Goal: Task Accomplishment & Management: Use online tool/utility

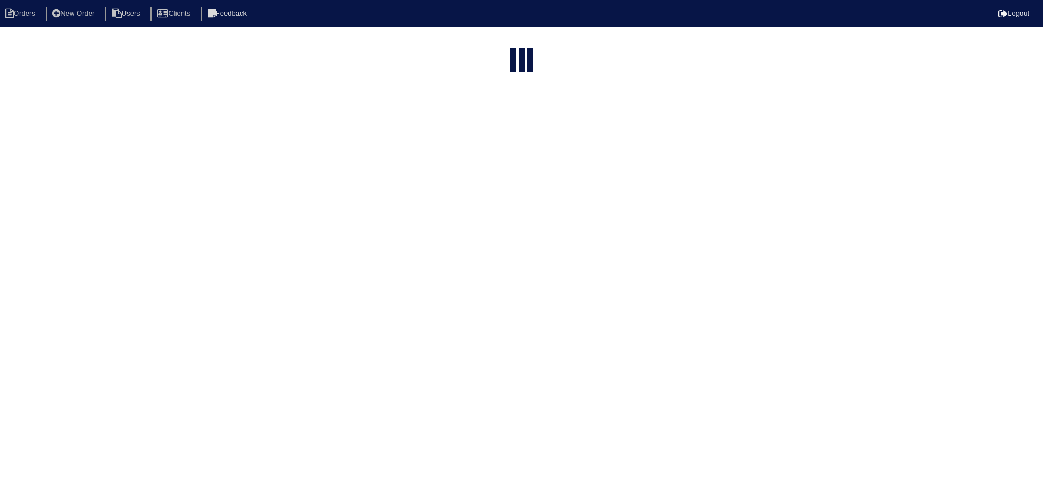
select select "15"
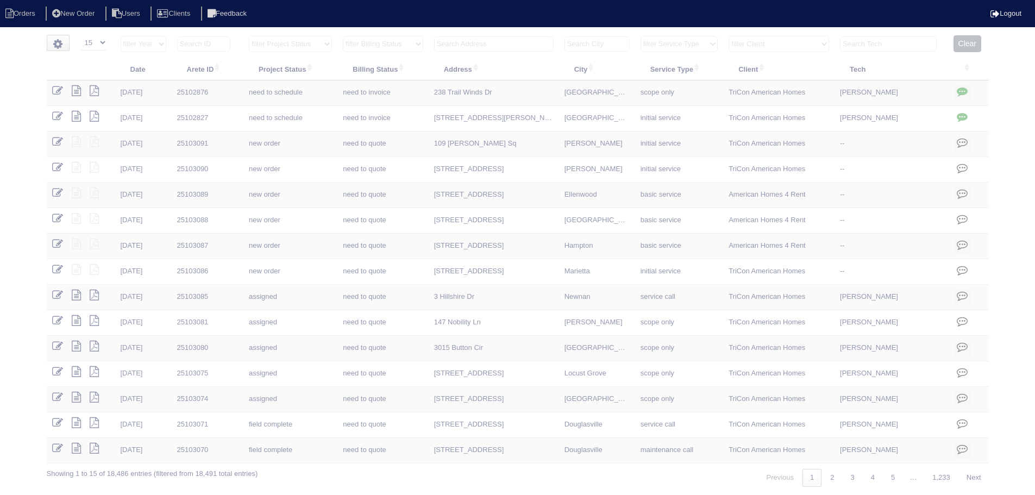
click at [505, 40] on input "text" at bounding box center [494, 43] width 120 height 15
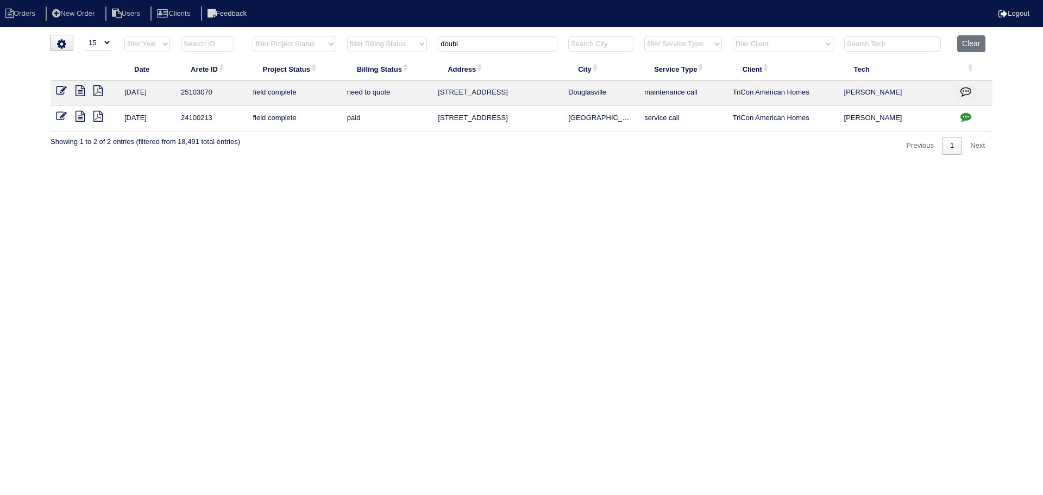
type input "doubl"
click at [80, 92] on icon at bounding box center [80, 90] width 9 height 11
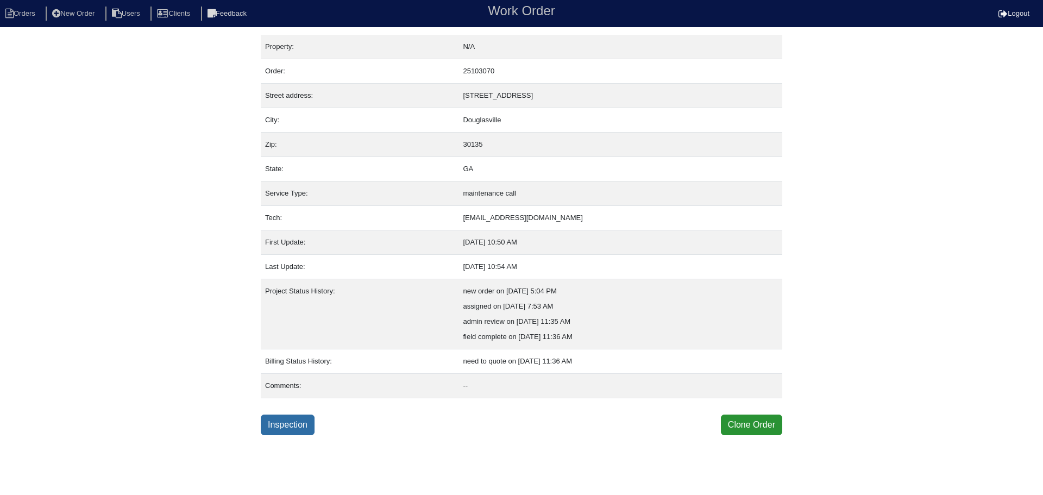
click at [311, 420] on link "Inspection" at bounding box center [288, 425] width 54 height 21
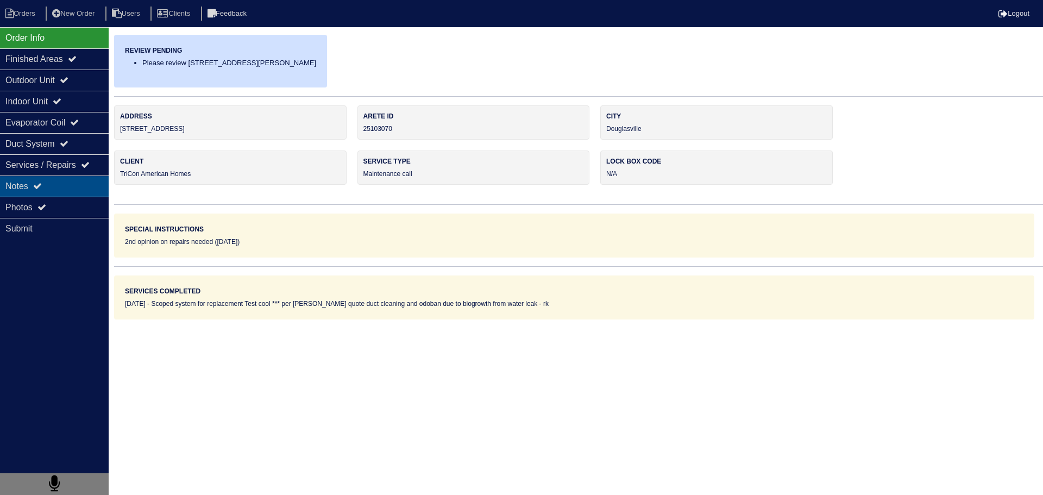
click at [89, 180] on div "Notes" at bounding box center [54, 185] width 109 height 21
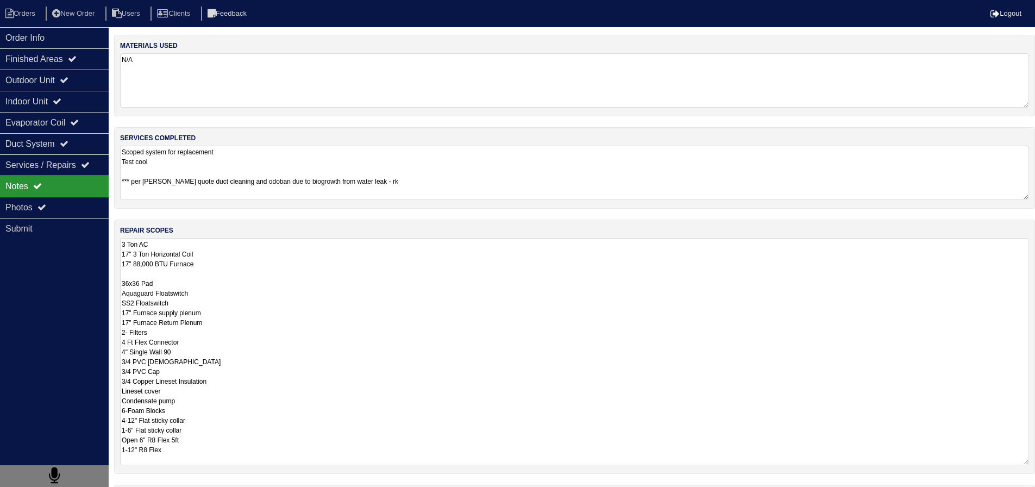
click at [210, 271] on textarea "3 Ton AC 17" 3 Ton Horizontal Coil 17" 88,000 BTU Furnace 36x36 Pad Aquaguard F…" at bounding box center [574, 351] width 909 height 227
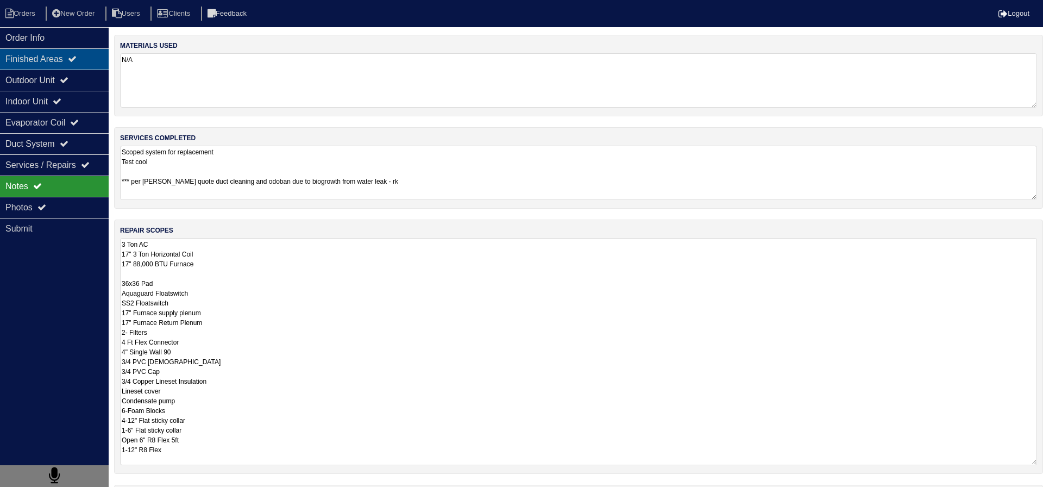
drag, startPoint x: 58, startPoint y: 54, endPoint x: 76, endPoint y: 84, distance: 35.1
click at [58, 55] on div "Finished Areas" at bounding box center [54, 58] width 109 height 21
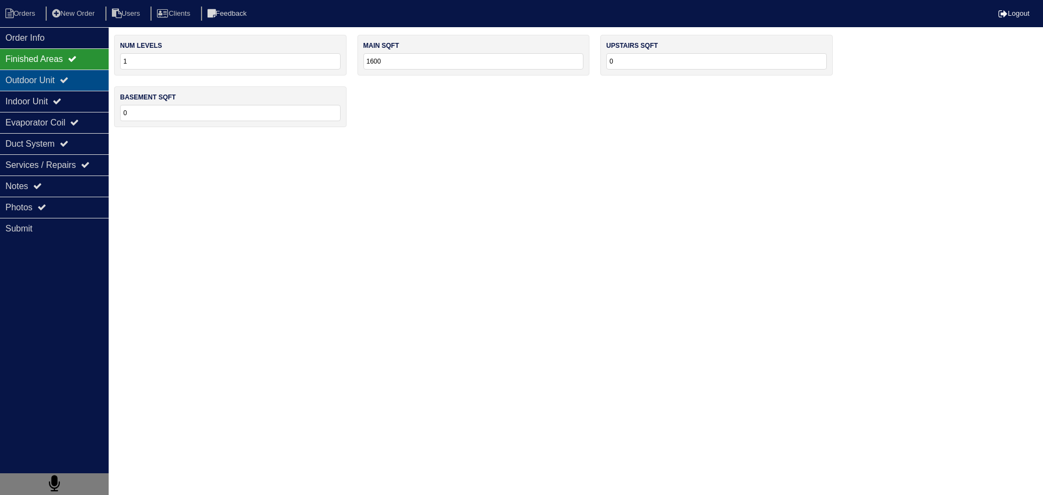
click at [68, 84] on icon at bounding box center [64, 80] width 9 height 9
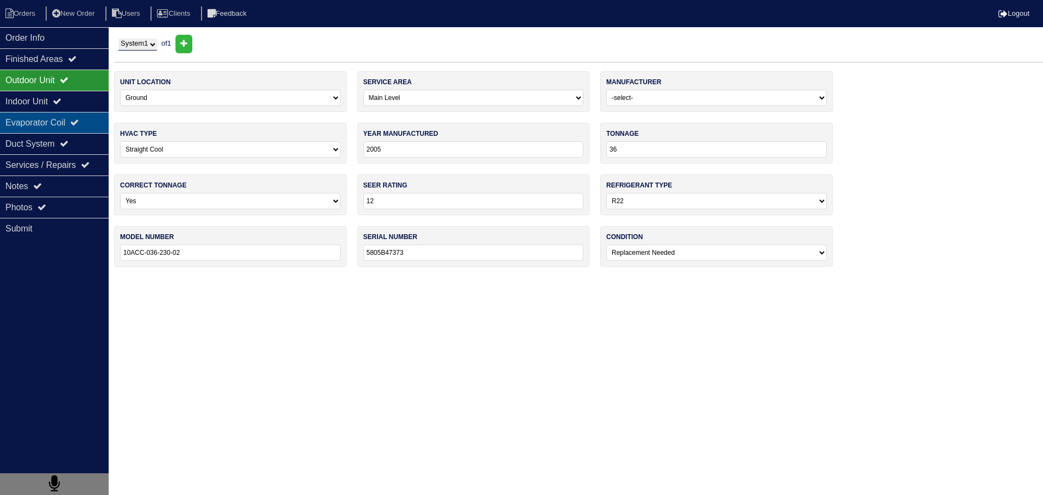
drag, startPoint x: 83, startPoint y: 103, endPoint x: 85, endPoint y: 125, distance: 21.8
click at [83, 104] on div "Indoor Unit" at bounding box center [54, 101] width 109 height 21
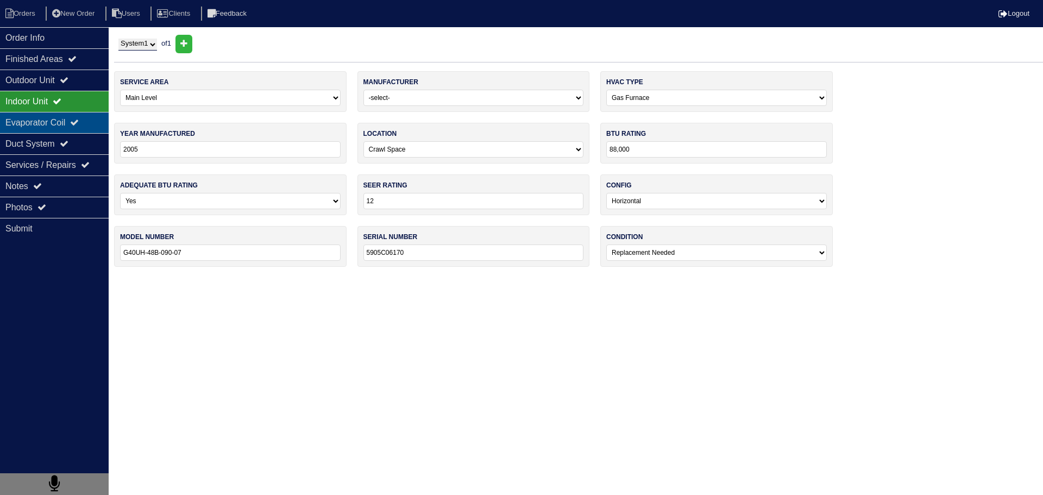
click at [79, 126] on icon at bounding box center [74, 122] width 9 height 9
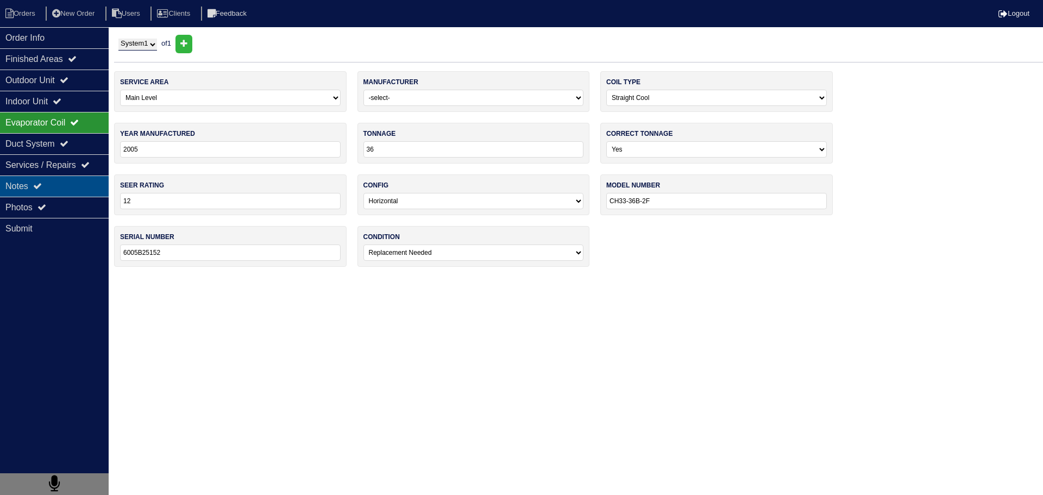
click at [81, 183] on div "Notes" at bounding box center [54, 185] width 109 height 21
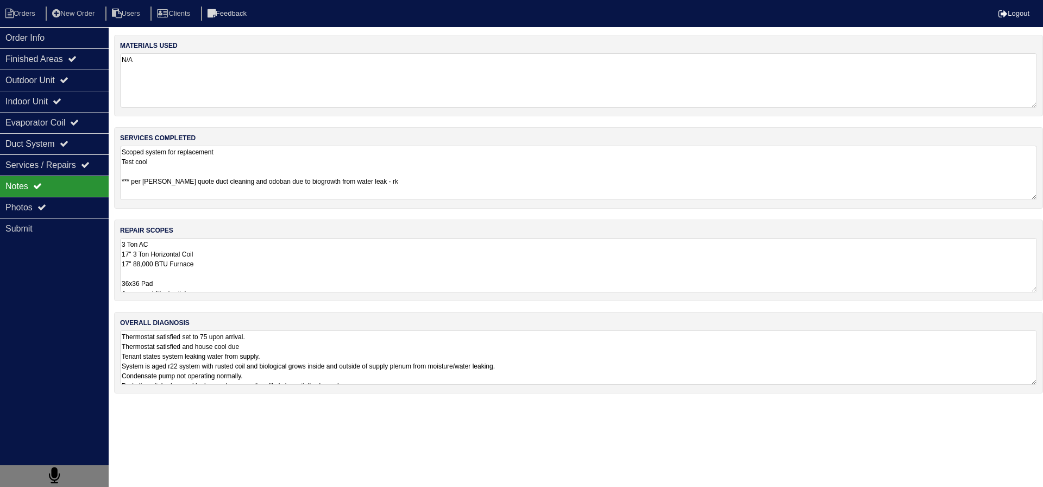
drag, startPoint x: 86, startPoint y: 208, endPoint x: 198, endPoint y: 278, distance: 132.0
click at [86, 208] on div "Photos" at bounding box center [54, 207] width 109 height 21
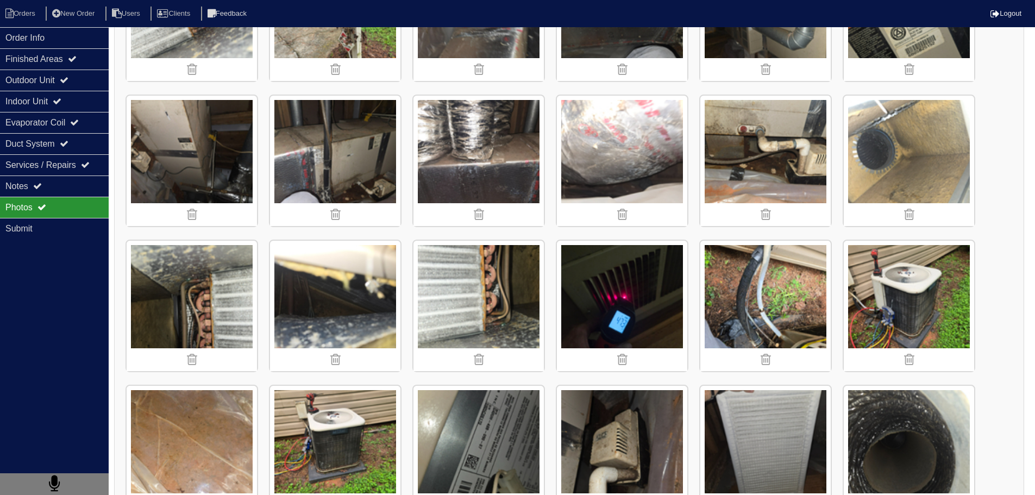
scroll to position [799, 0]
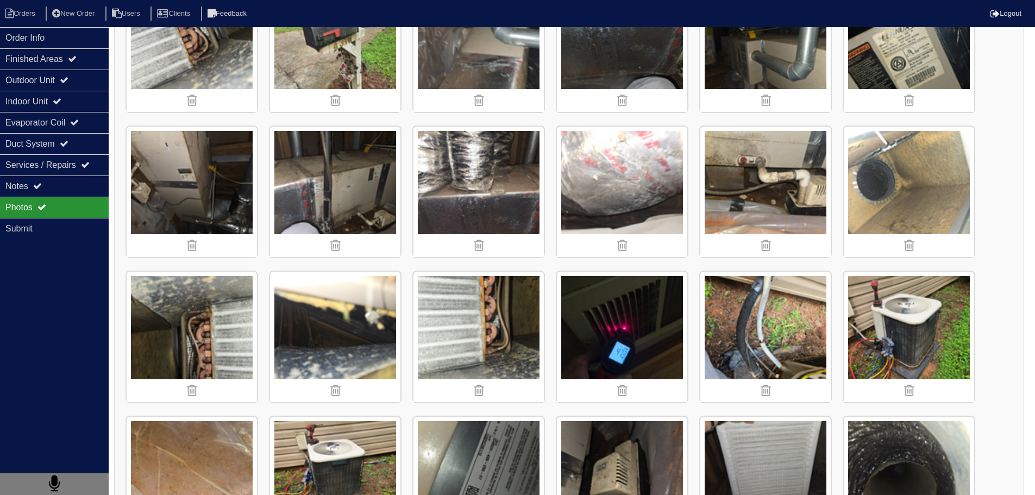
click at [343, 184] on img at bounding box center [335, 192] width 130 height 130
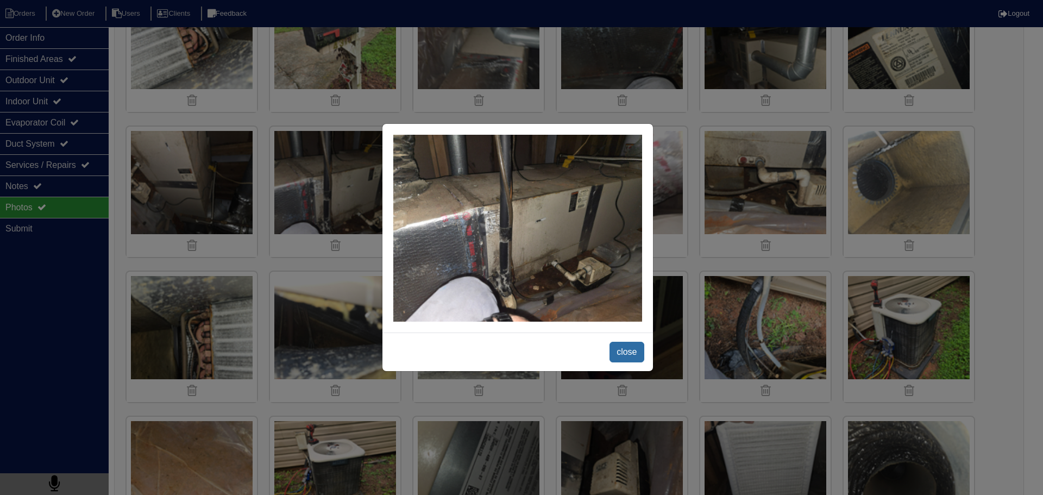
click at [625, 352] on span "close" at bounding box center [627, 352] width 34 height 21
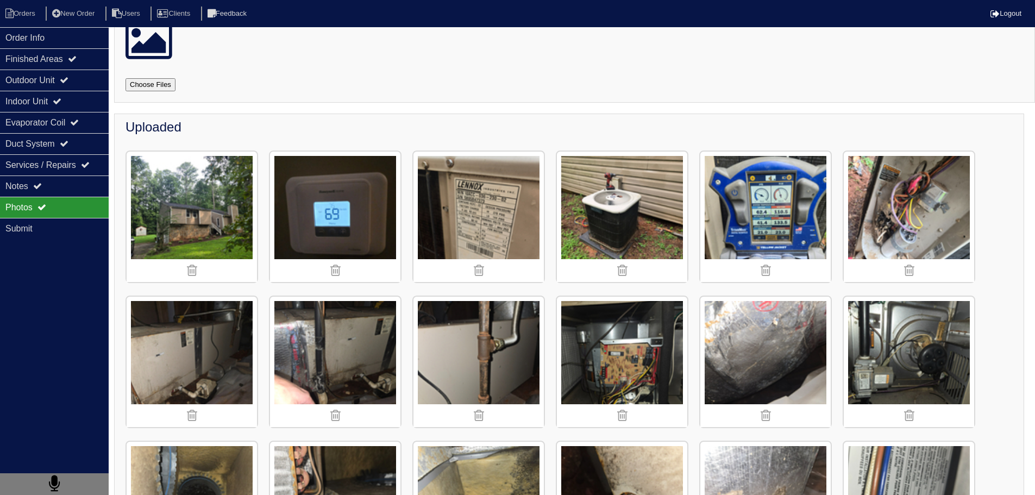
scroll to position [39, 0]
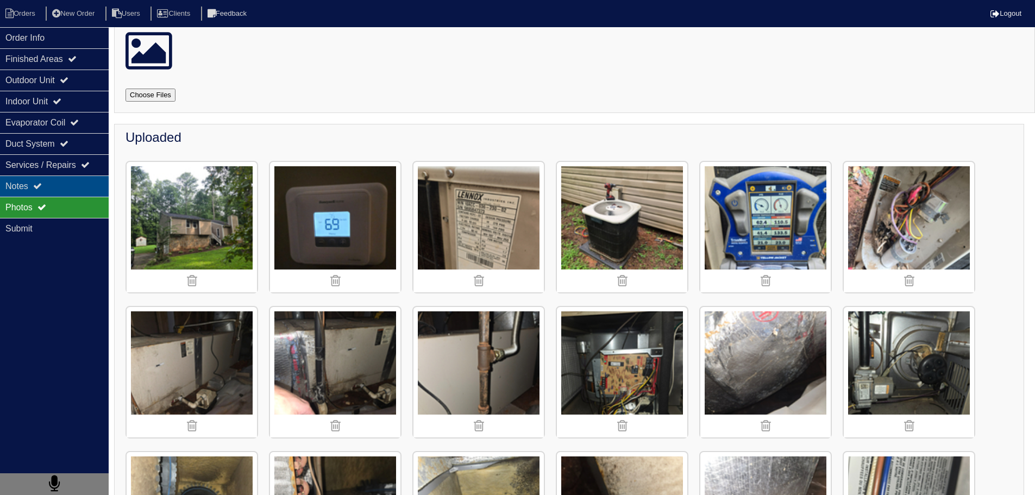
click at [66, 183] on div "Notes" at bounding box center [54, 185] width 109 height 21
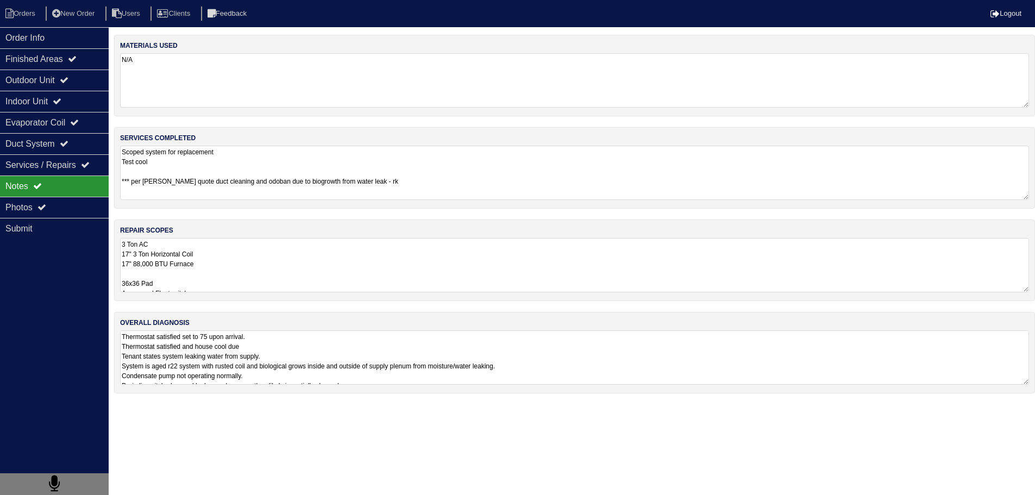
scroll to position [0, 0]
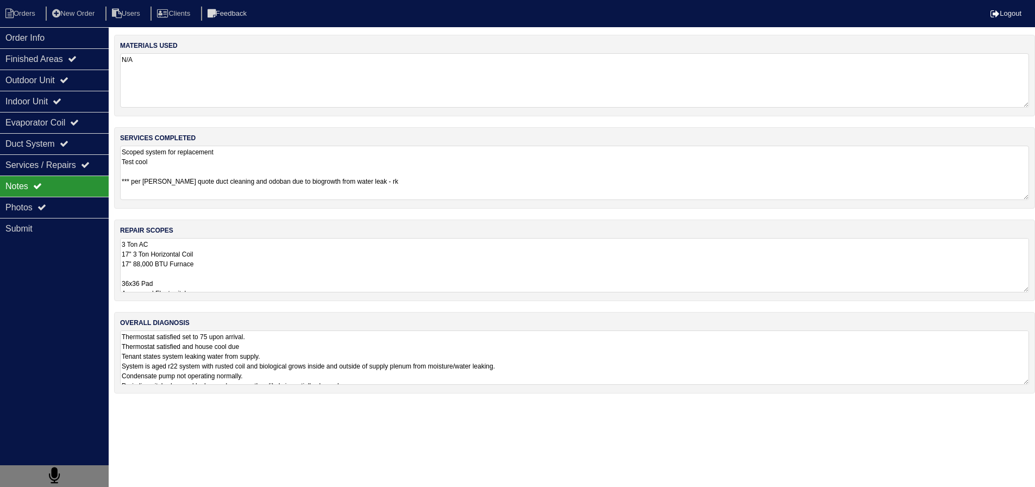
click at [240, 279] on textarea "3 Ton AC 17" 3 Ton Horizontal Coil 17" 88,000 BTU Furnace 36x36 Pad Aquaguard F…" at bounding box center [574, 265] width 909 height 54
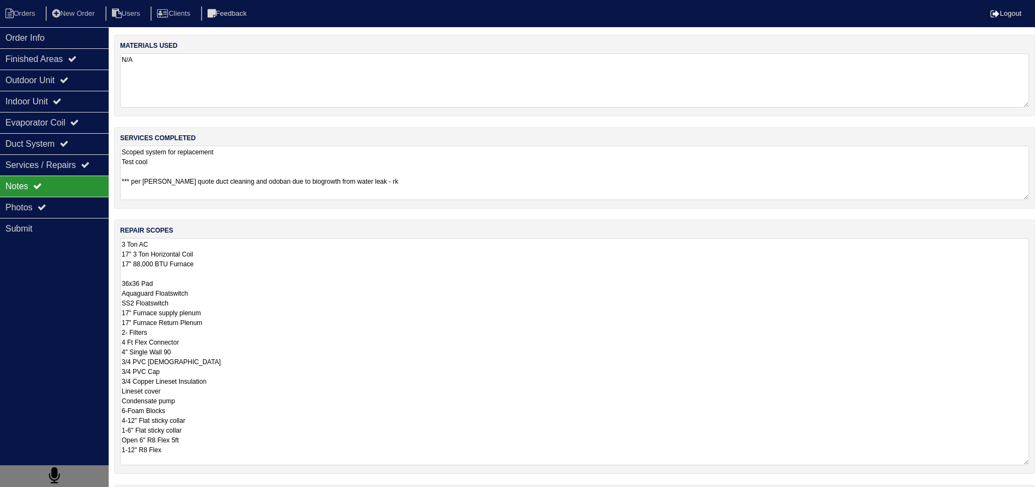
click at [239, 332] on textarea "3 Ton AC 17" 3 Ton Horizontal Coil 17" 88,000 BTU Furnace 36x36 Pad Aquaguard F…" at bounding box center [574, 351] width 909 height 227
click at [310, 170] on textarea "Scoped system for replacement Test cool *** per Payton quote duct cleaning and …" at bounding box center [578, 173] width 917 height 54
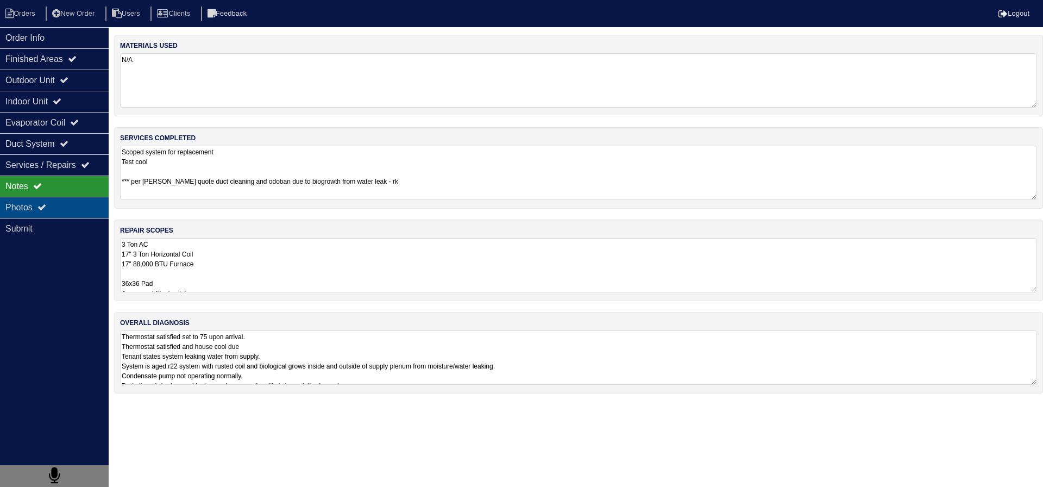
click at [51, 210] on div "Photos" at bounding box center [54, 207] width 109 height 21
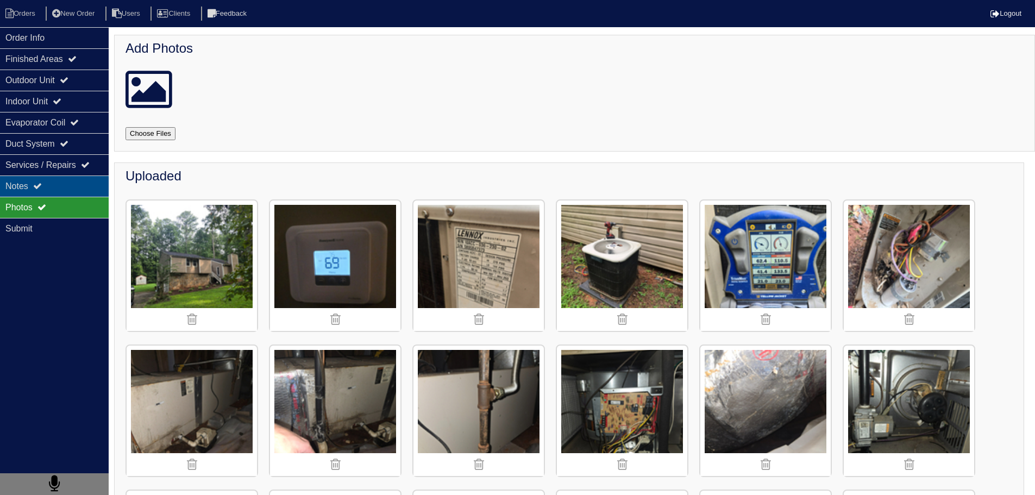
click at [61, 193] on div "Notes" at bounding box center [54, 185] width 109 height 21
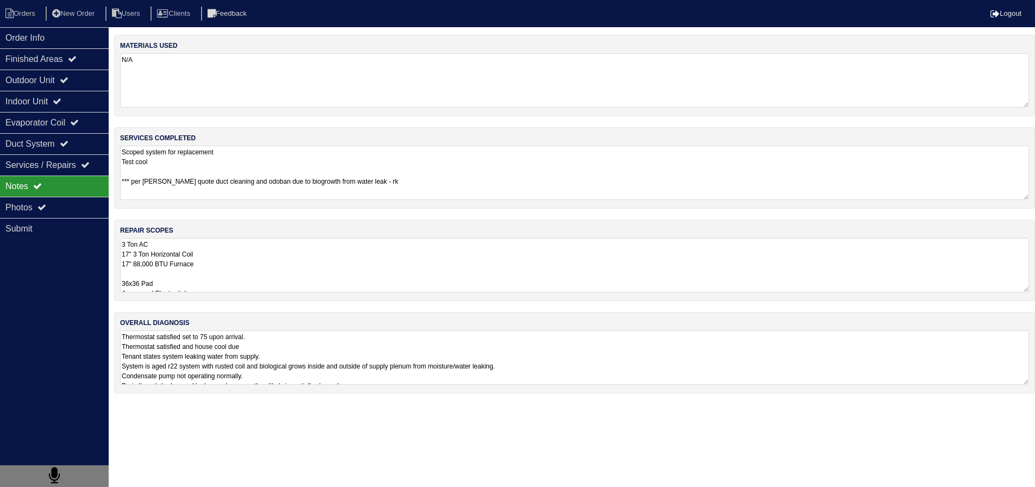
click at [237, 254] on textarea "3 Ton AC 17" 3 Ton Horizontal Coil 17" 88,000 BTU Furnace 36x36 Pad Aquaguard F…" at bounding box center [574, 265] width 909 height 54
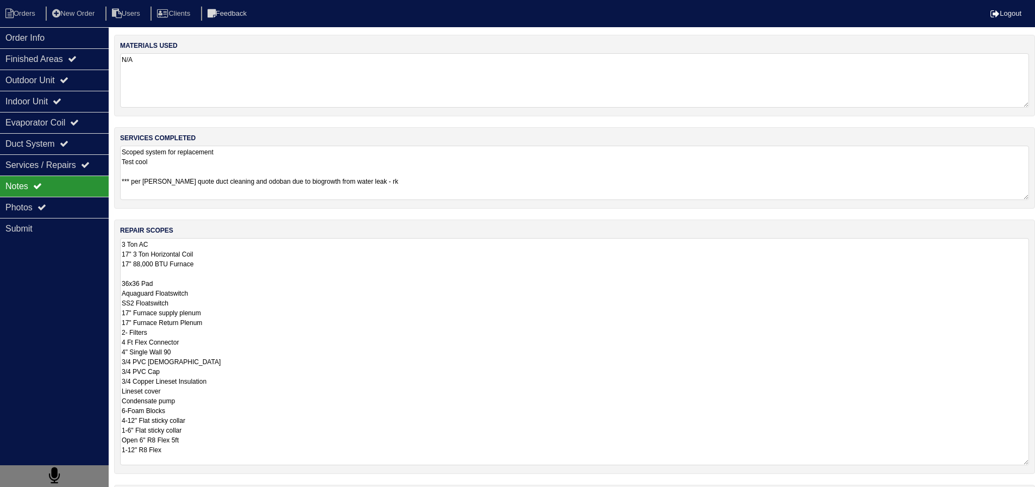
click at [216, 277] on textarea "3 Ton AC 17" 3 Ton Horizontal Coil 17" 88,000 BTU Furnace 36x36 Pad Aquaguard F…" at bounding box center [574, 351] width 909 height 227
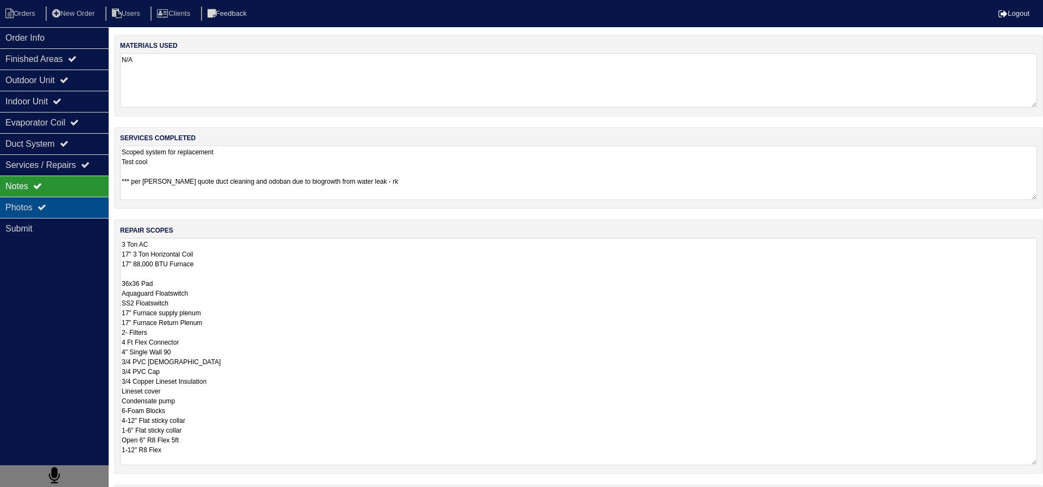
click at [61, 207] on div "Photos" at bounding box center [54, 207] width 109 height 21
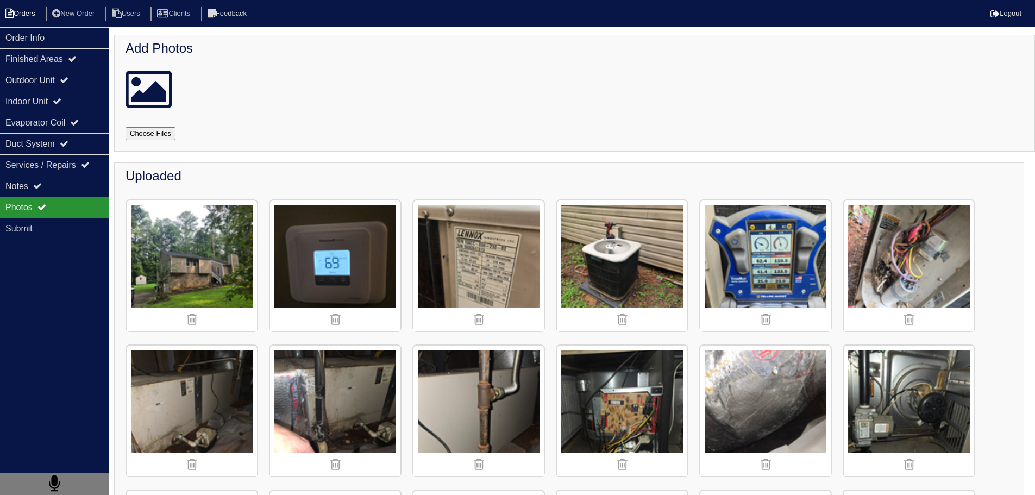
drag, startPoint x: 71, startPoint y: 38, endPoint x: 20, endPoint y: 11, distance: 57.6
click at [70, 38] on div "Order Info" at bounding box center [54, 37] width 109 height 21
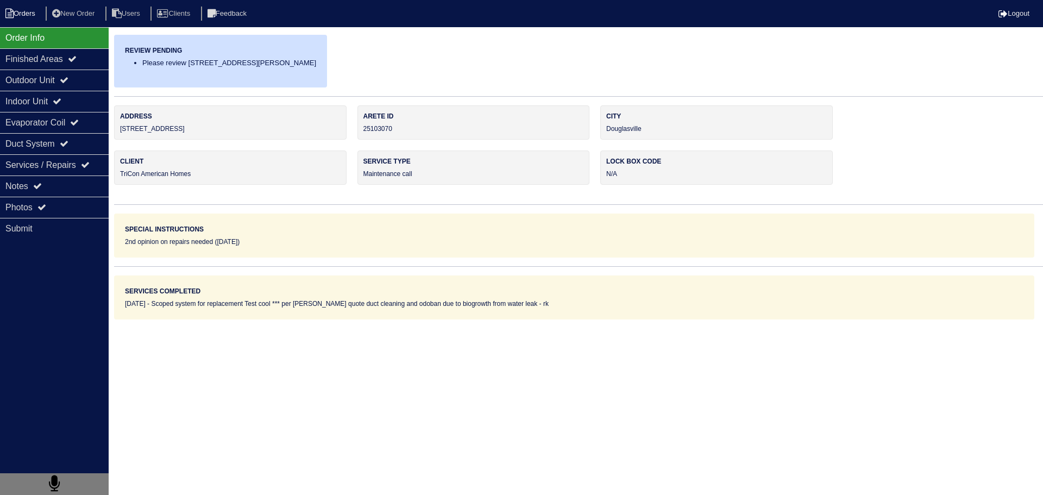
click at [19, 11] on li "Orders" at bounding box center [22, 14] width 44 height 15
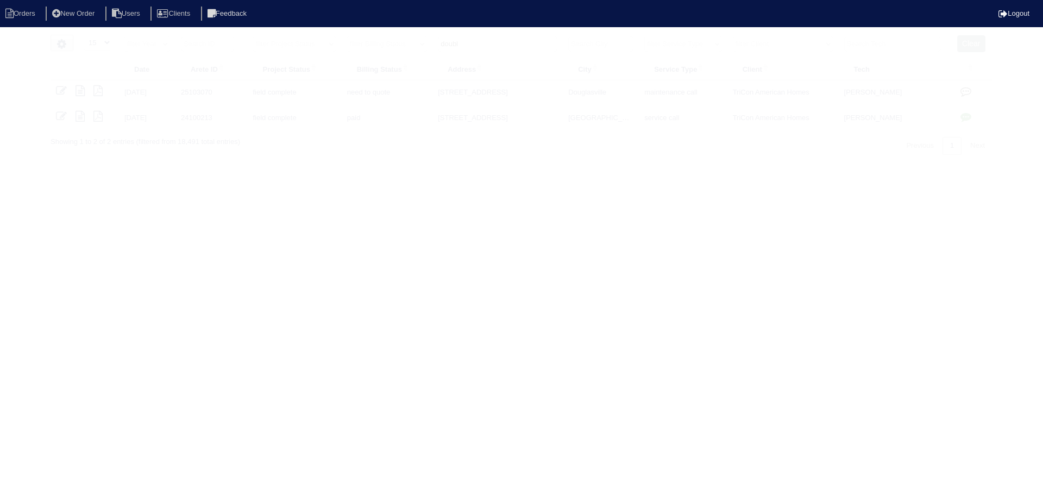
select select "15"
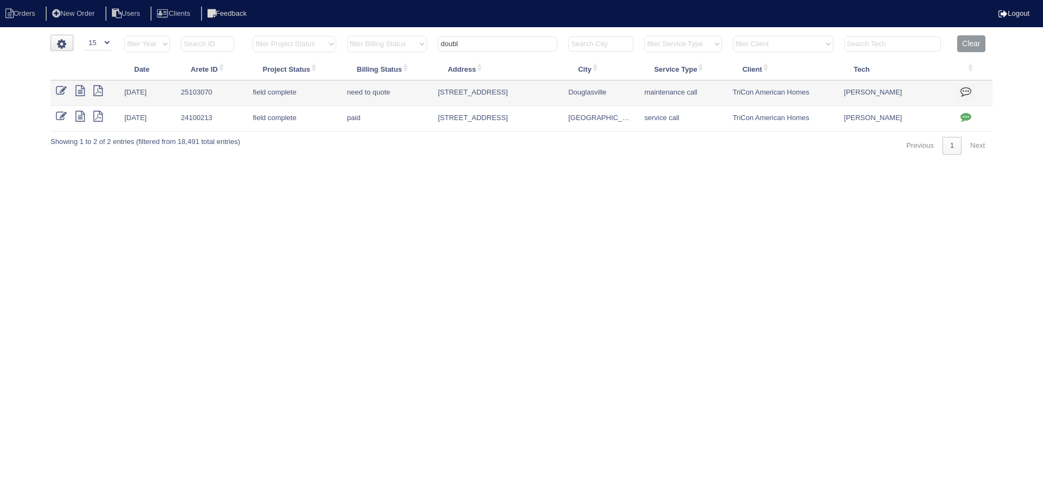
click at [499, 38] on input "doubl" at bounding box center [498, 43] width 120 height 15
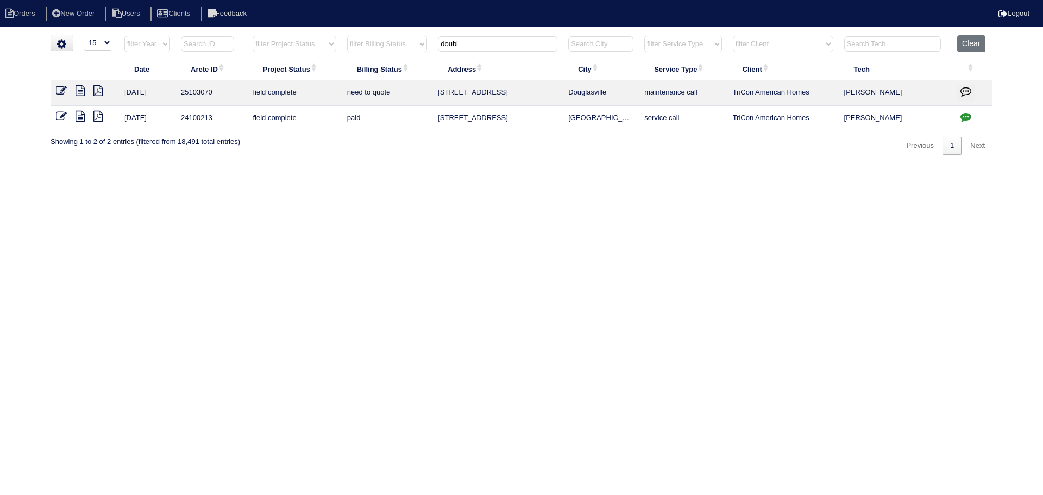
type input "2"
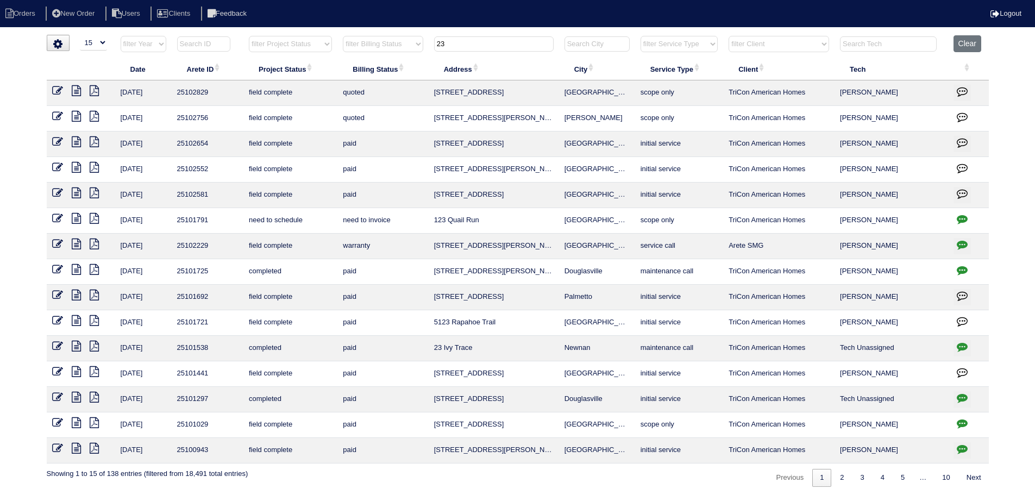
drag, startPoint x: 356, startPoint y: 43, endPoint x: 348, endPoint y: 43, distance: 8.7
click at [348, 43] on tr "filter Year -- Any Year -- 2025 2024 2023 2022 2021 2020 2019 filter Project St…" at bounding box center [518, 46] width 942 height 22
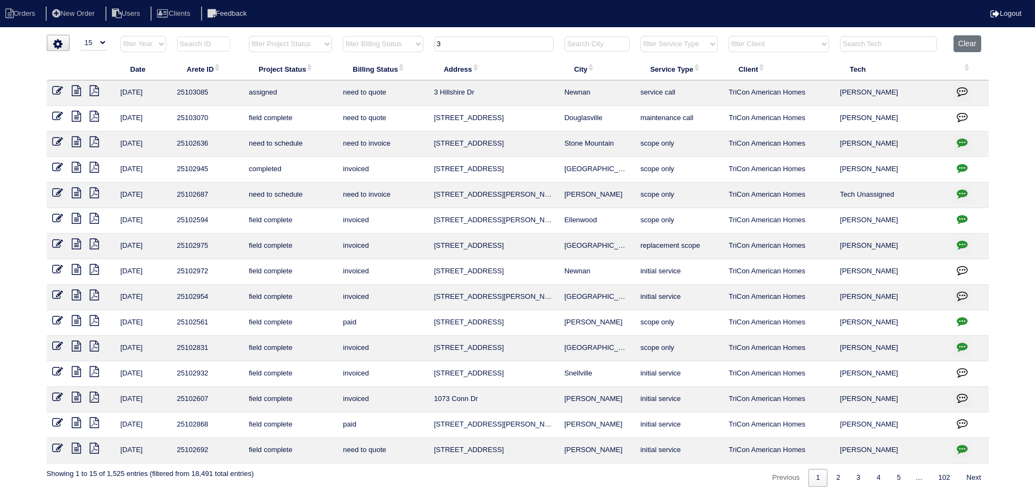
type input "3"
click at [75, 89] on icon at bounding box center [76, 90] width 9 height 11
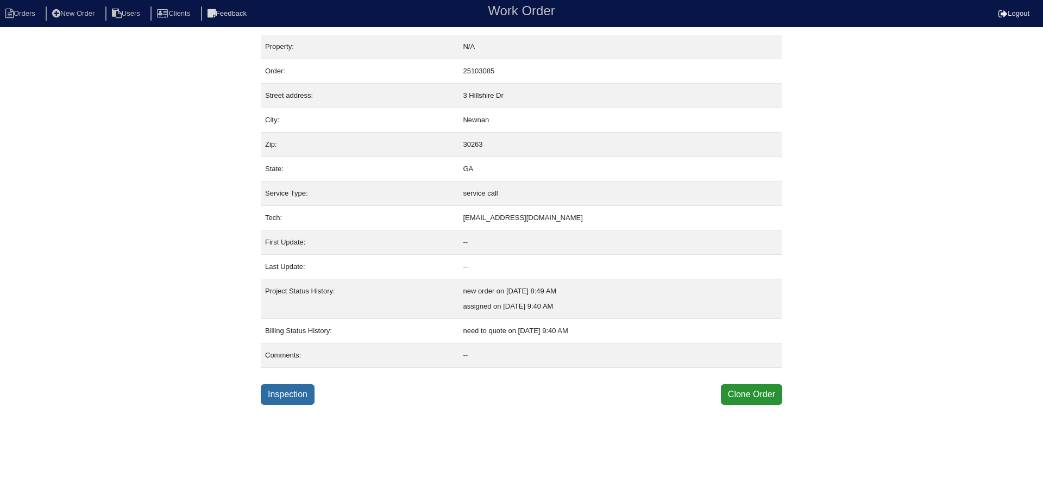
click at [311, 391] on link "Inspection" at bounding box center [288, 394] width 54 height 21
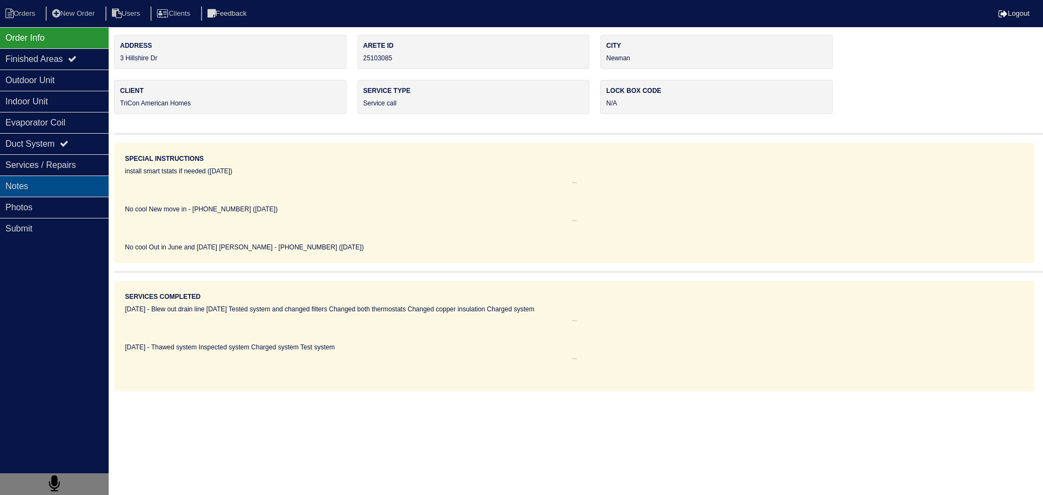
click at [90, 190] on div "Notes" at bounding box center [54, 185] width 109 height 21
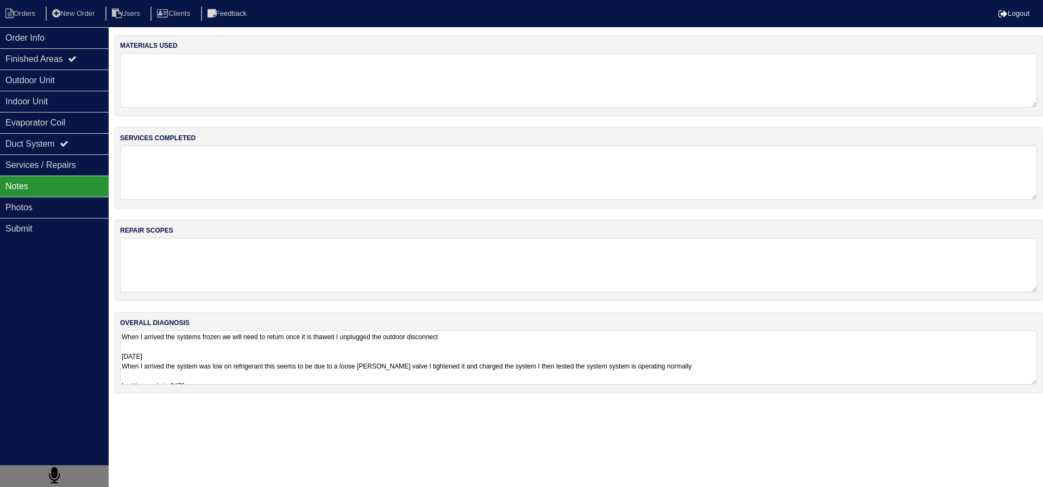
click at [228, 313] on div "materials used services completed repair scopes overall diagnosis When I arrive…" at bounding box center [578, 219] width 929 height 369
click at [263, 355] on textarea "When I arrived the systems frozen we will need to return once it is thawed I un…" at bounding box center [578, 357] width 917 height 54
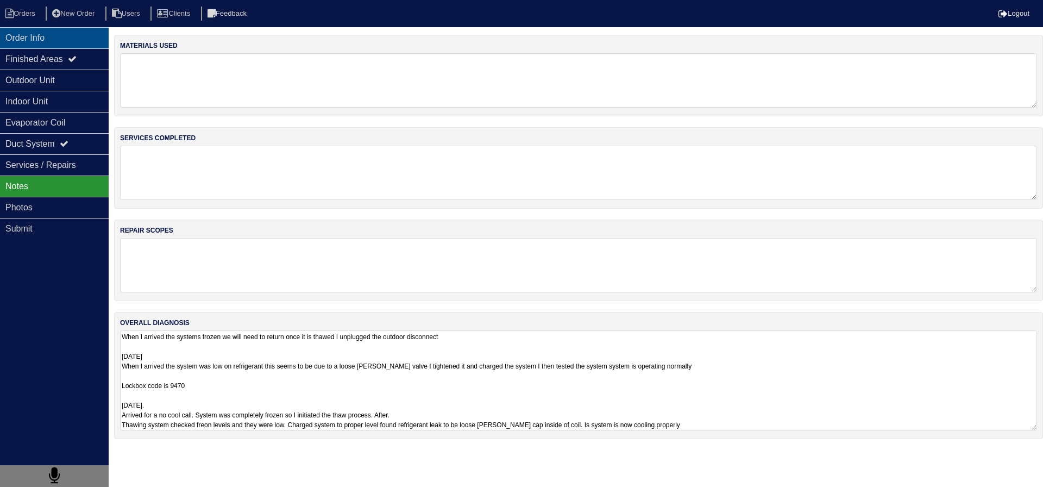
click at [37, 39] on div "Order Info" at bounding box center [54, 37] width 109 height 21
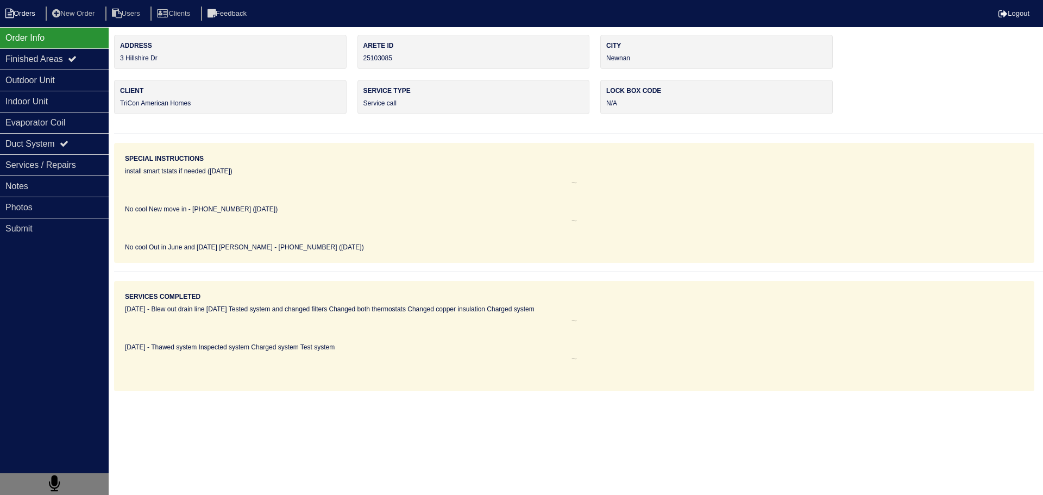
click at [29, 12] on li "Orders" at bounding box center [22, 14] width 44 height 15
select select "15"
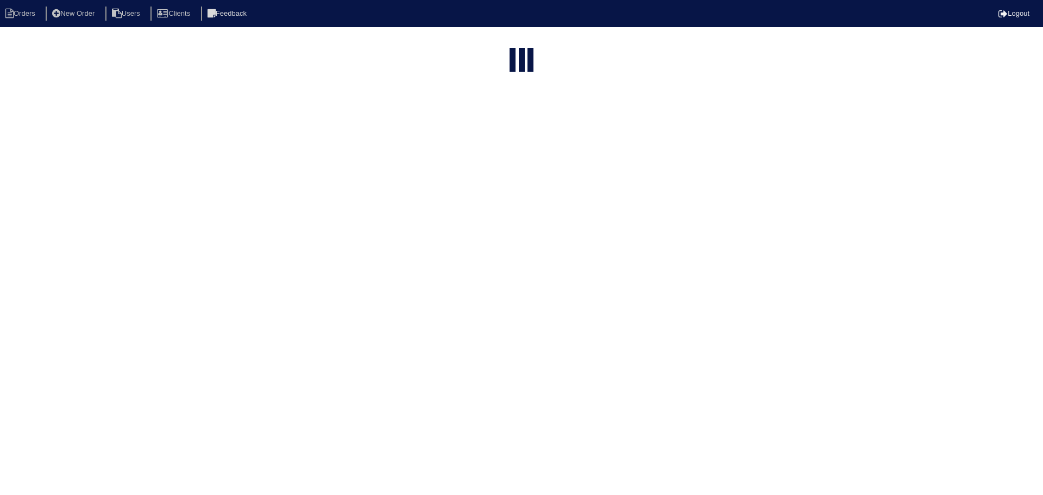
type input "3"
